Goal: Task Accomplishment & Management: Use online tool/utility

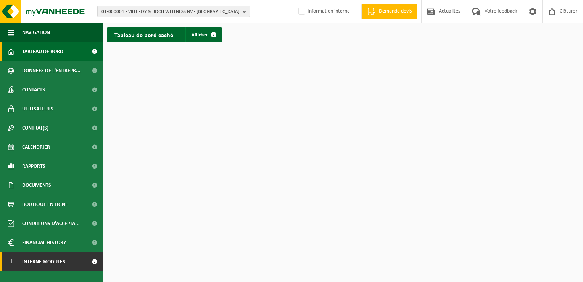
click at [76, 258] on link "I Interne modules" at bounding box center [51, 261] width 103 height 19
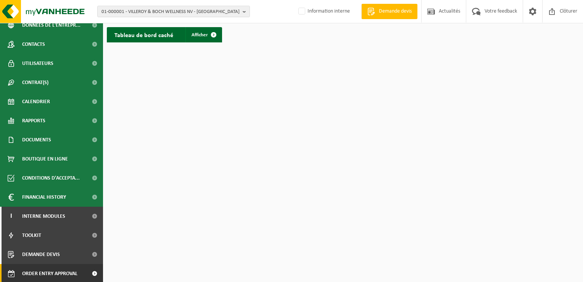
scroll to position [46, 0]
click at [65, 274] on span "Order entry approval" at bounding box center [49, 272] width 55 height 19
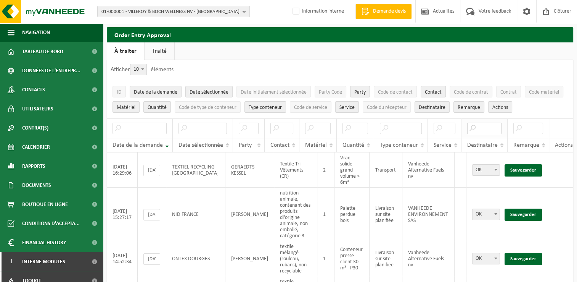
click at [480, 131] on input "text" at bounding box center [484, 127] width 34 height 11
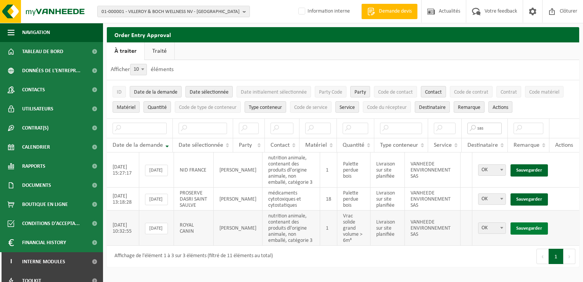
type input "sas"
click at [525, 222] on link "Sauvegarder" at bounding box center [529, 228] width 37 height 12
